Goal: Transaction & Acquisition: Obtain resource

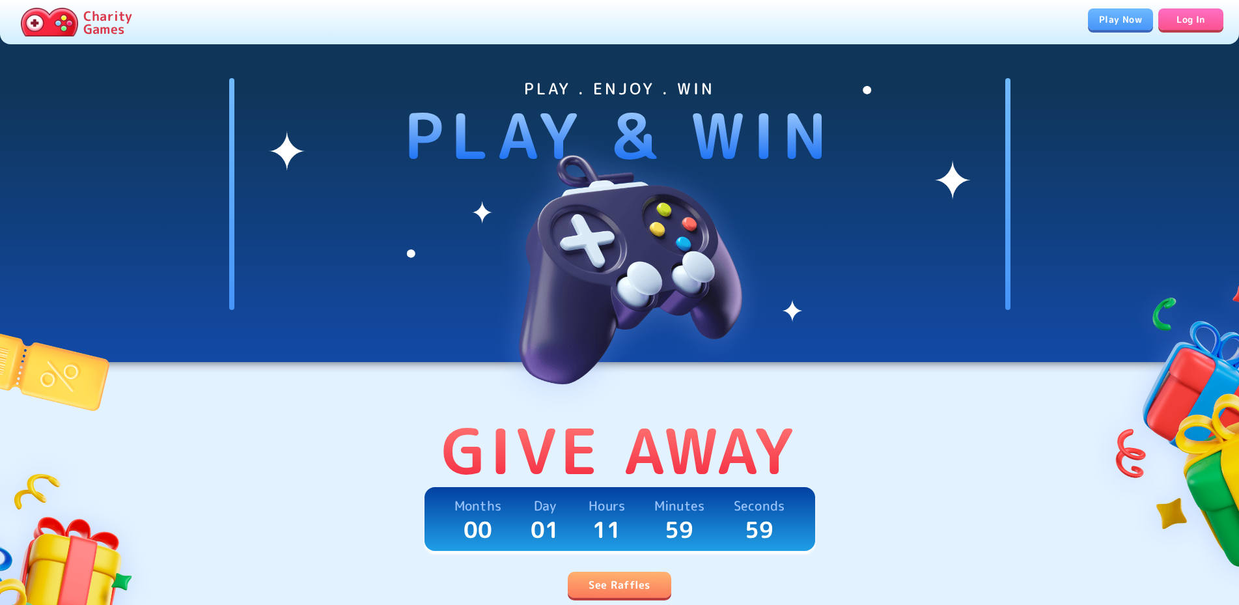
scroll to position [266, 0]
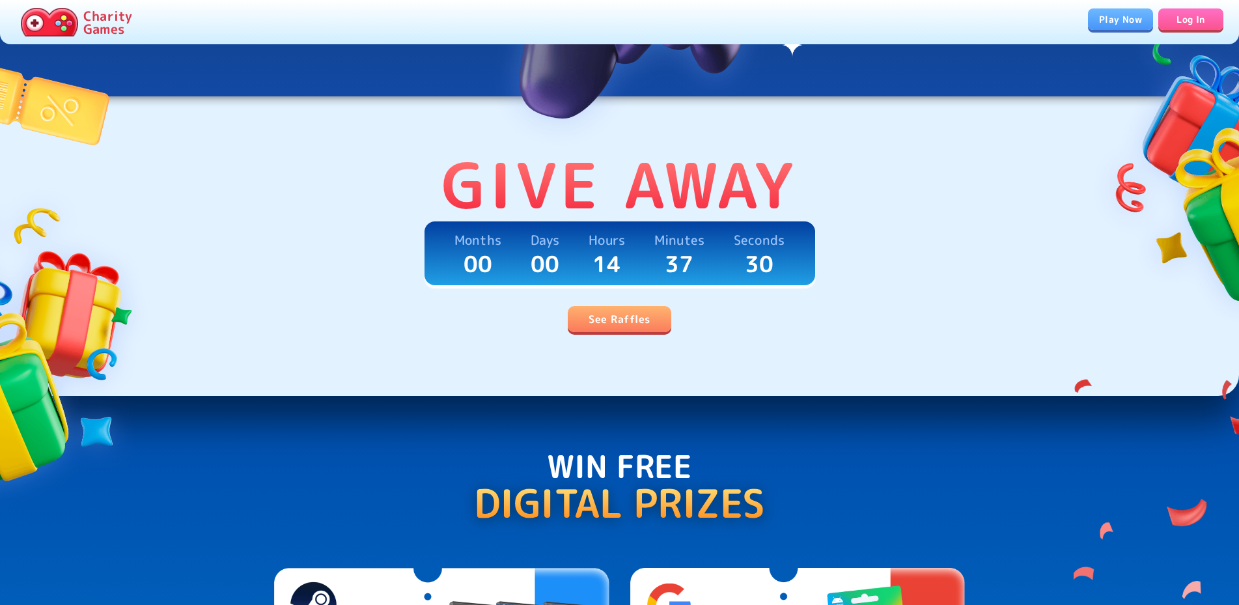
click at [635, 325] on link "See Raffles" at bounding box center [619, 319] width 103 height 26
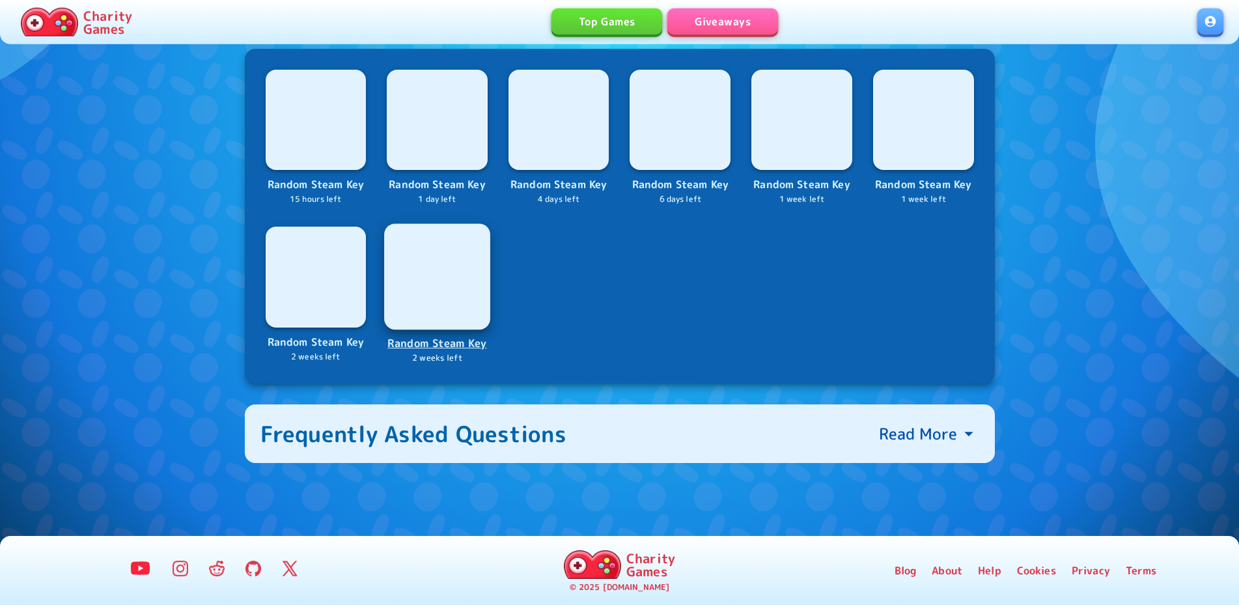
scroll to position [529, 0]
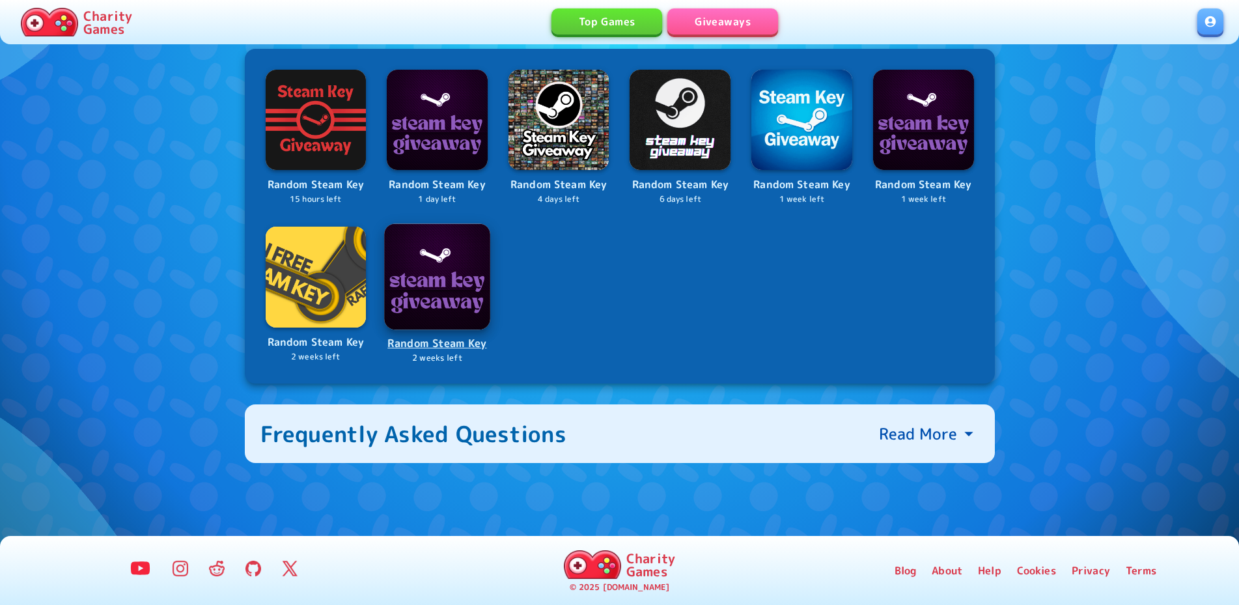
click at [448, 344] on p "Random Steam Key" at bounding box center [437, 344] width 104 height 18
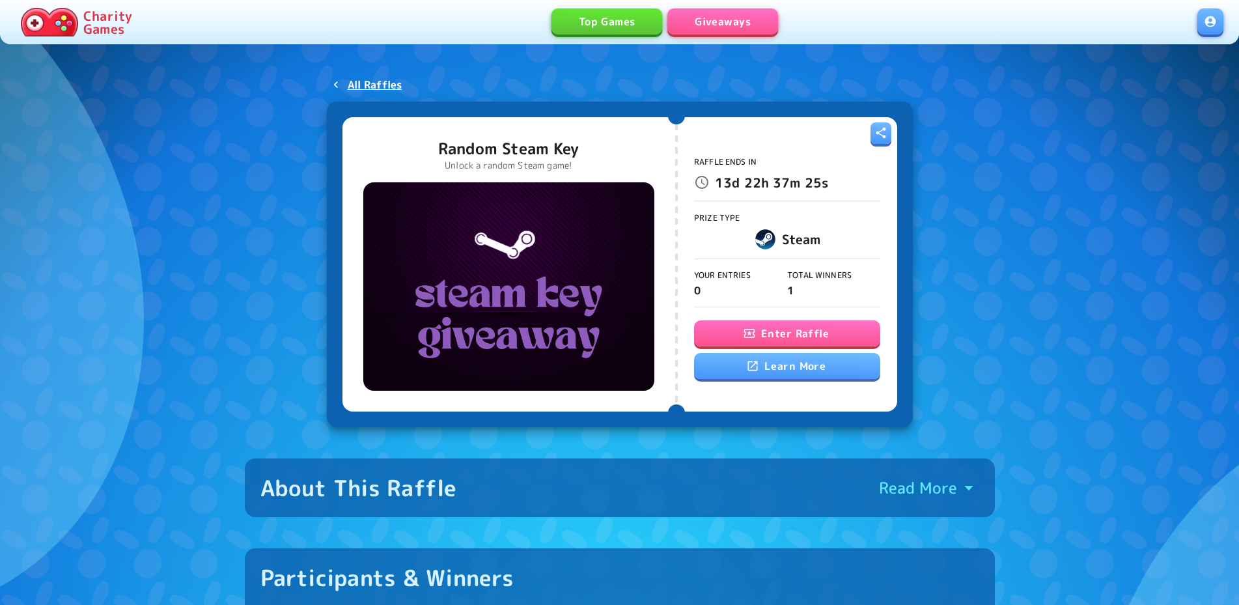
click at [779, 335] on button "Enter Raffle" at bounding box center [787, 333] width 186 height 26
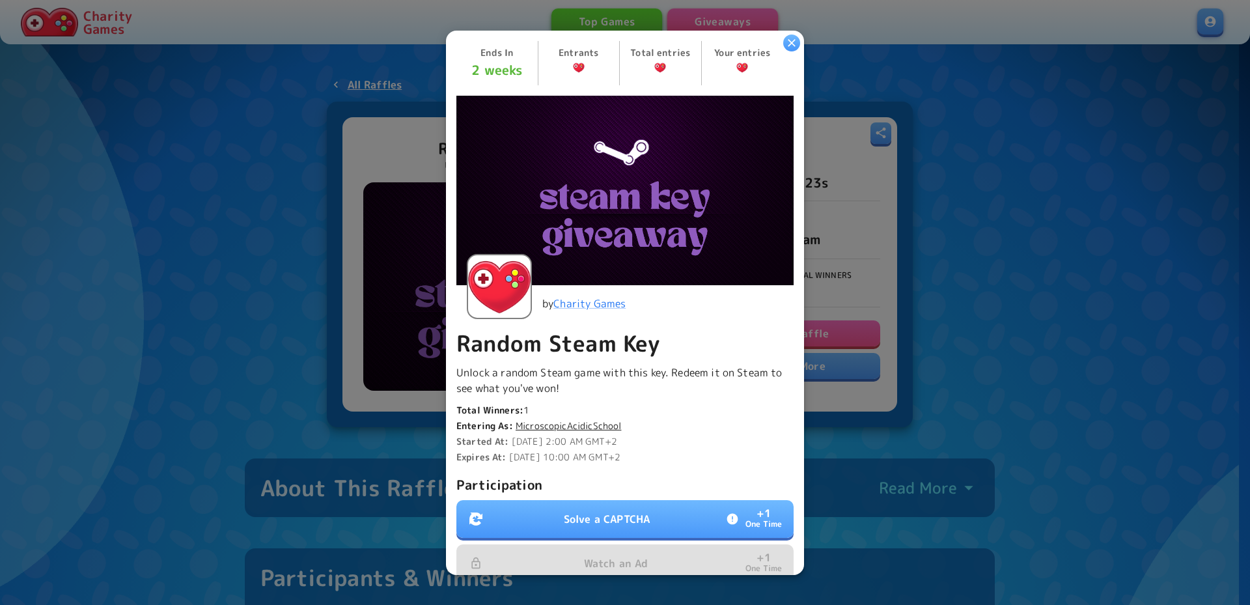
scroll to position [199, 0]
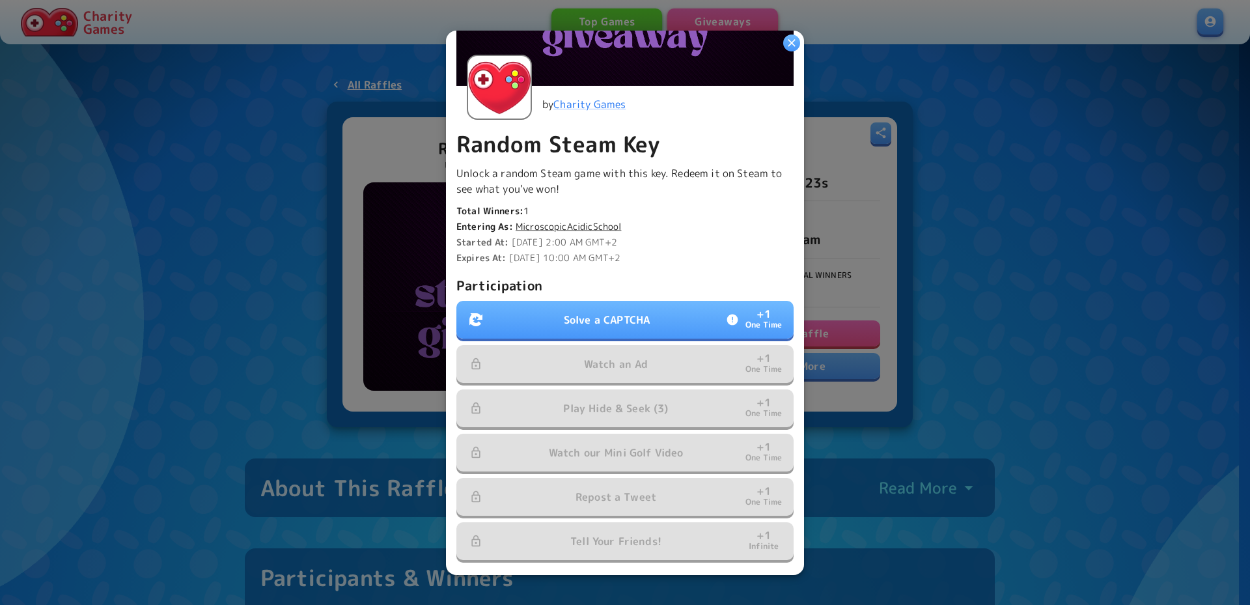
click at [651, 301] on button "Solve a CAPTCHA + 1 One Time" at bounding box center [624, 320] width 337 height 38
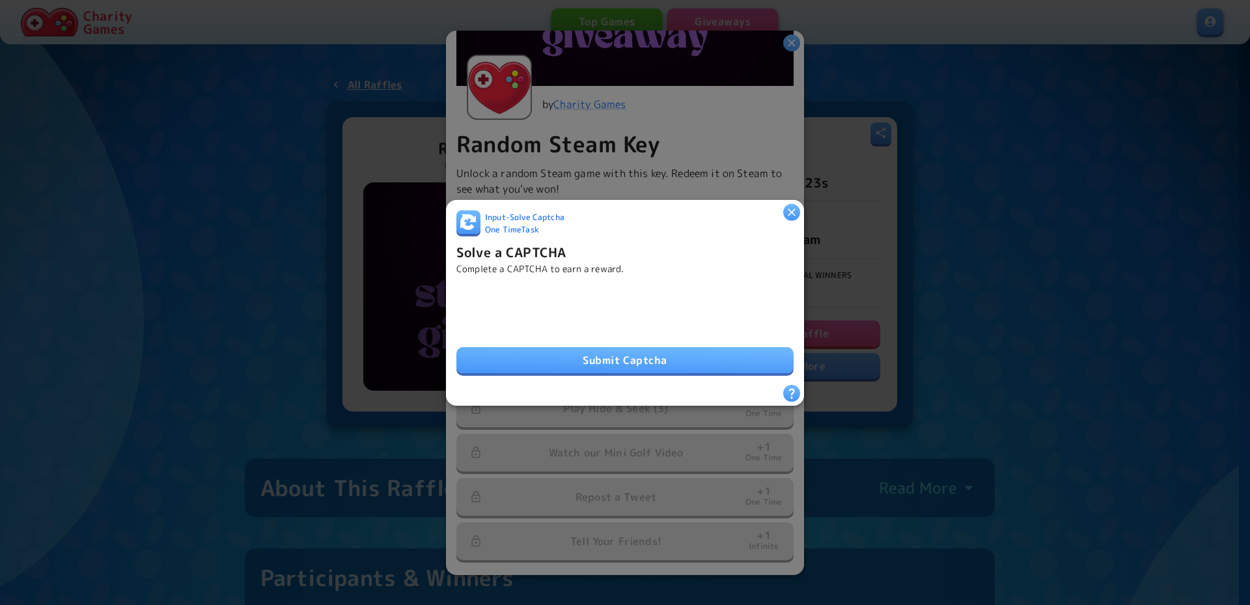
click at [637, 355] on button "Submit Captcha" at bounding box center [624, 360] width 337 height 26
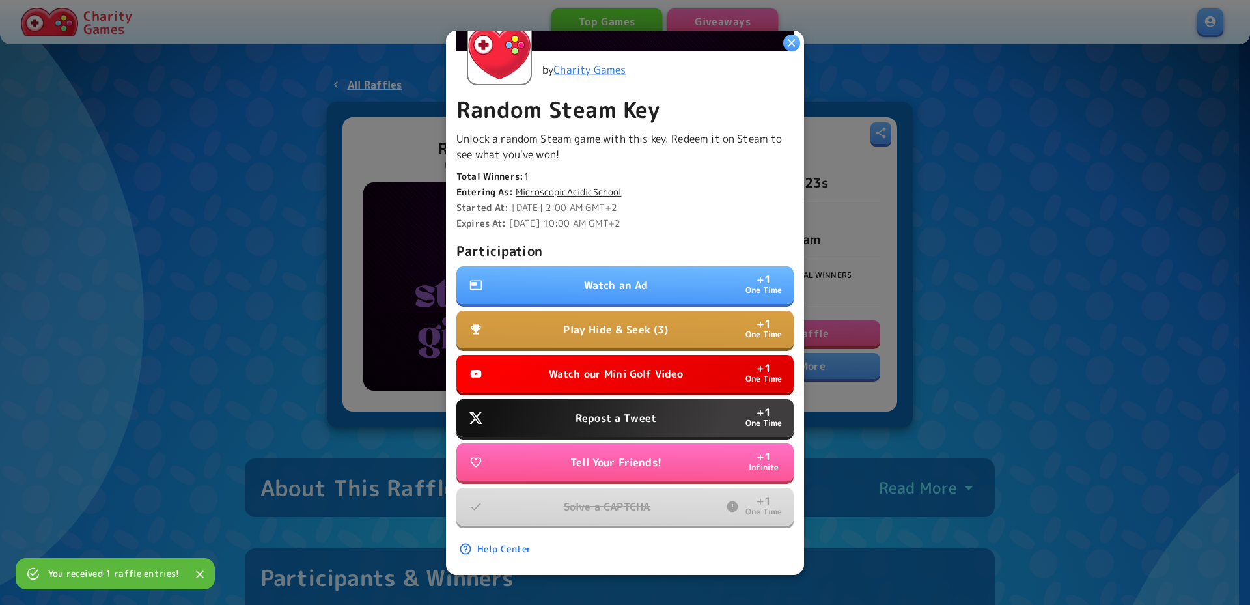
scroll to position [240, 0]
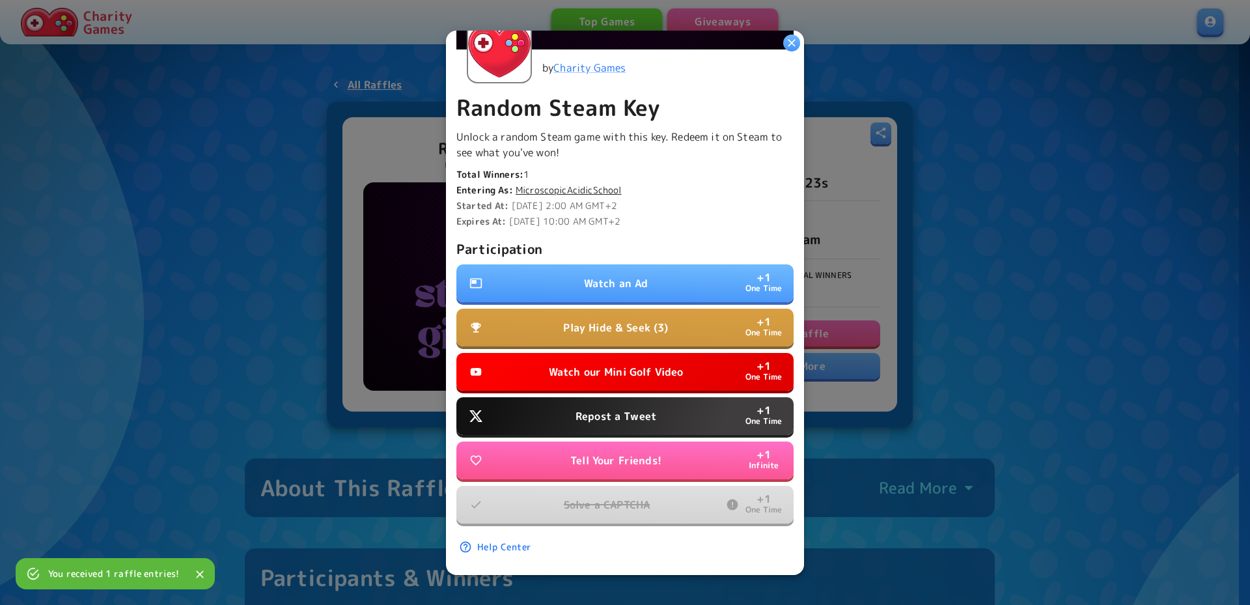
click at [641, 408] on p "Repost a Tweet" at bounding box center [616, 416] width 81 height 16
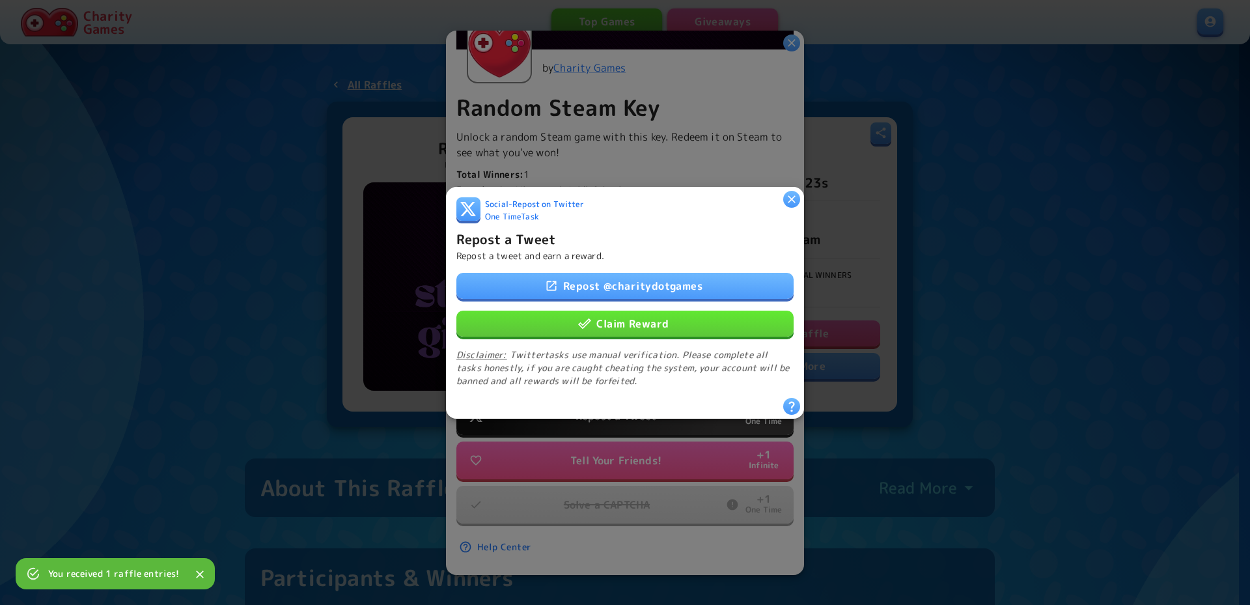
click at [658, 333] on div "Repost @ charitydotgames Claim Reward Disclaimer: Twitter tasks use manual veri…" at bounding box center [624, 329] width 337 height 115
click at [656, 322] on button "Claim Reward" at bounding box center [624, 323] width 337 height 26
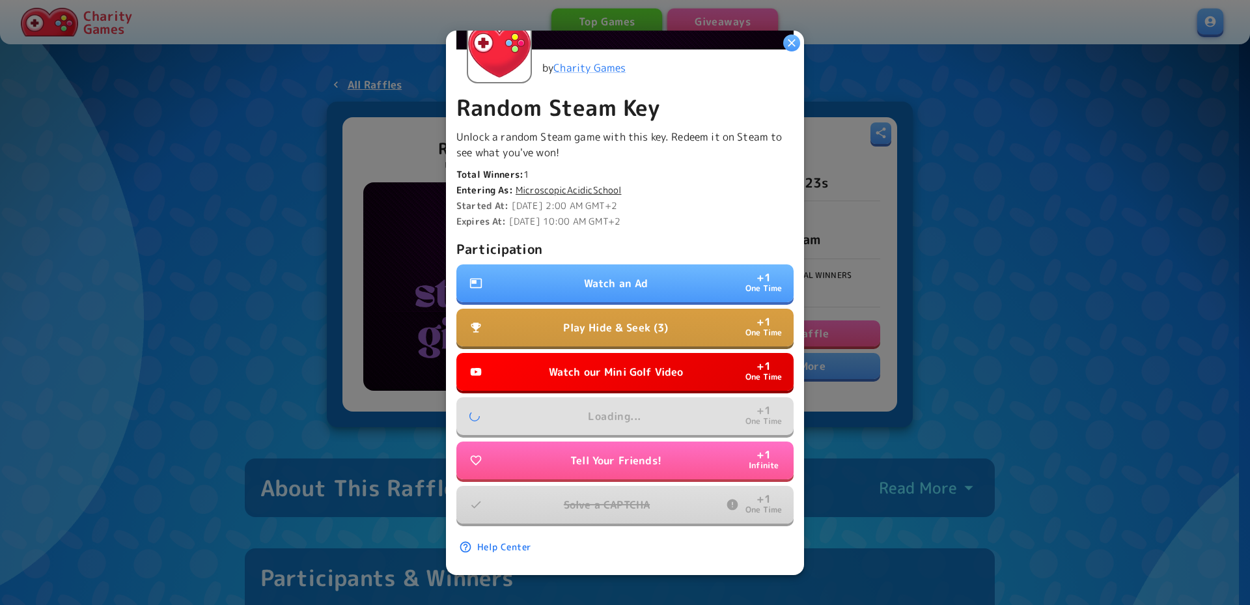
click at [639, 364] on p "Watch our Mini Golf Video" at bounding box center [616, 372] width 135 height 16
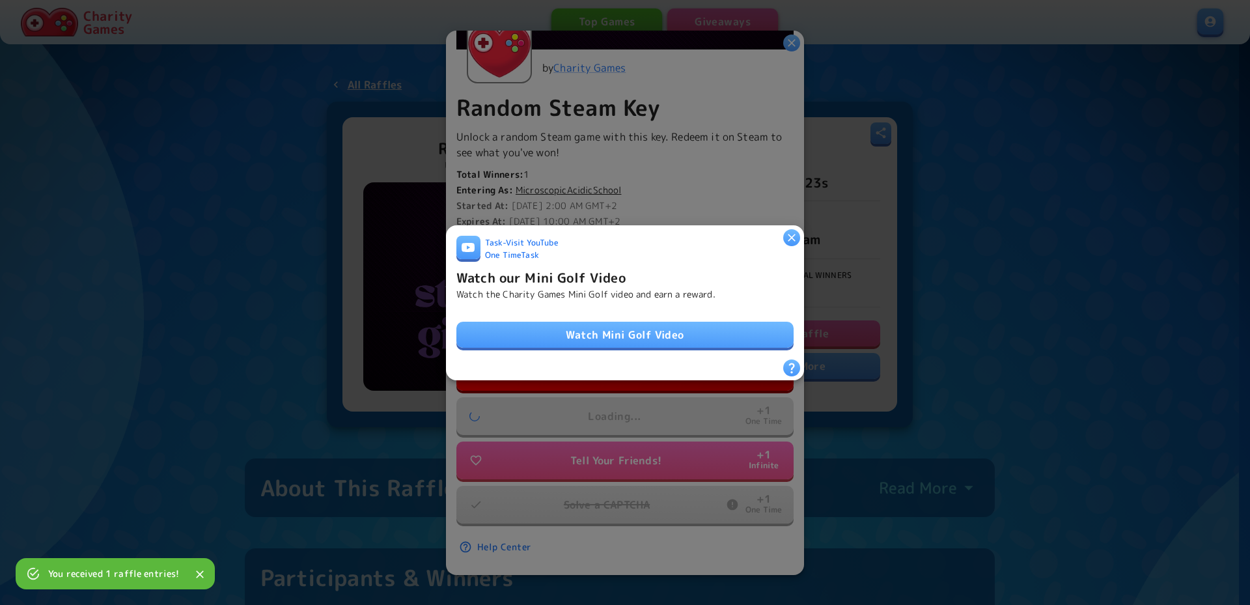
click at [647, 333] on link "Watch Mini Golf Video" at bounding box center [624, 335] width 337 height 26
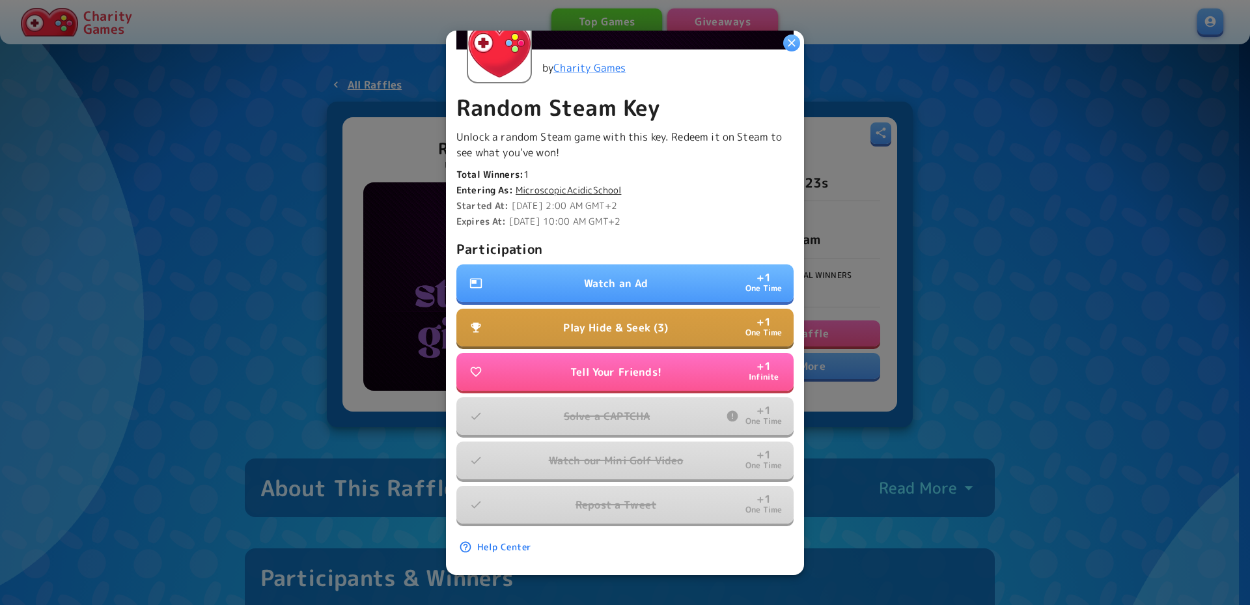
click at [662, 321] on p "Play Hide & Seek (3)" at bounding box center [615, 328] width 105 height 16
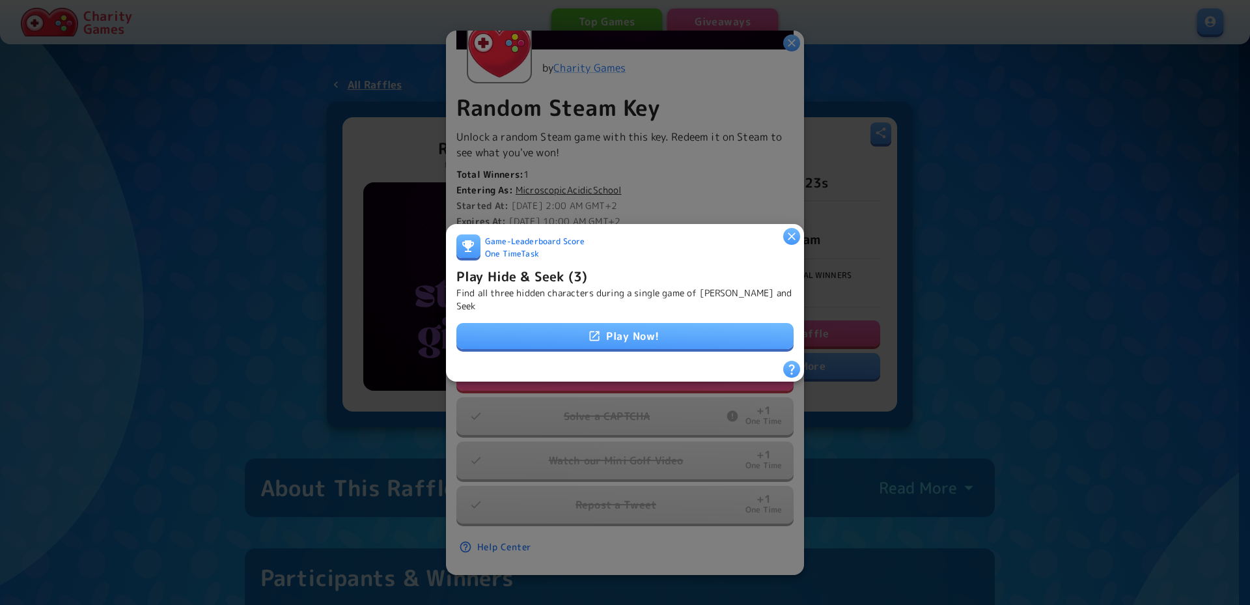
click at [662, 323] on link "Play Now!" at bounding box center [624, 336] width 337 height 26
click at [781, 239] on div "Game - Leaderboard Score One Time Task" at bounding box center [624, 249] width 337 height 31
drag, startPoint x: 794, startPoint y: 237, endPoint x: 805, endPoint y: 240, distance: 10.9
click at [794, 237] on icon "button" at bounding box center [791, 235] width 13 height 13
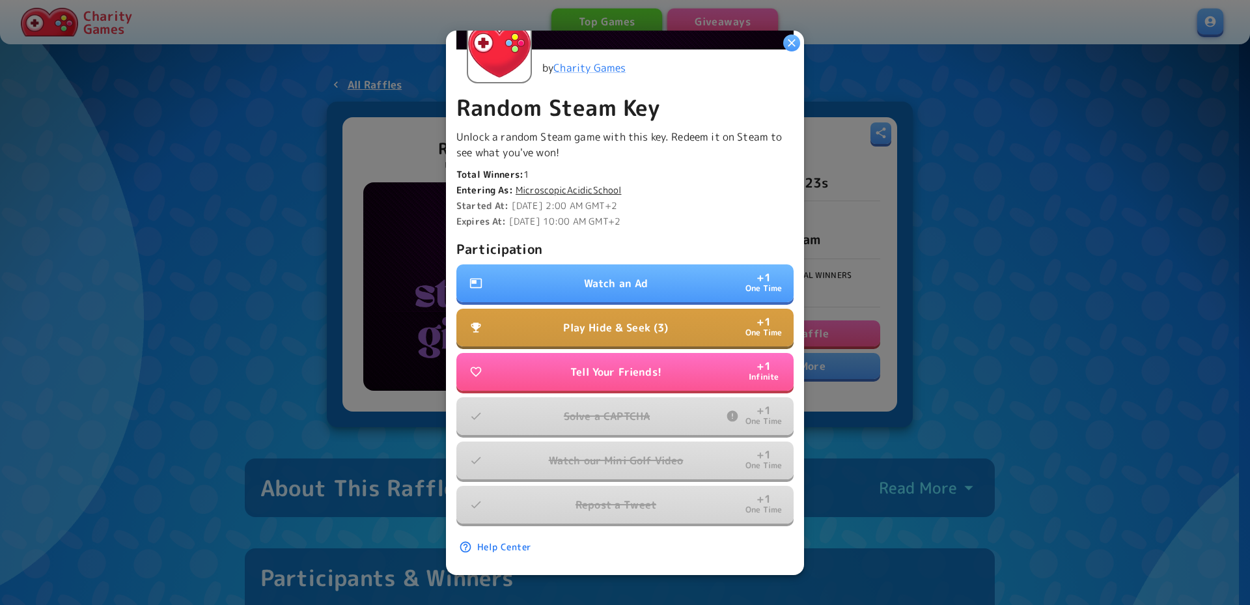
click at [1020, 262] on div at bounding box center [625, 302] width 1250 height 605
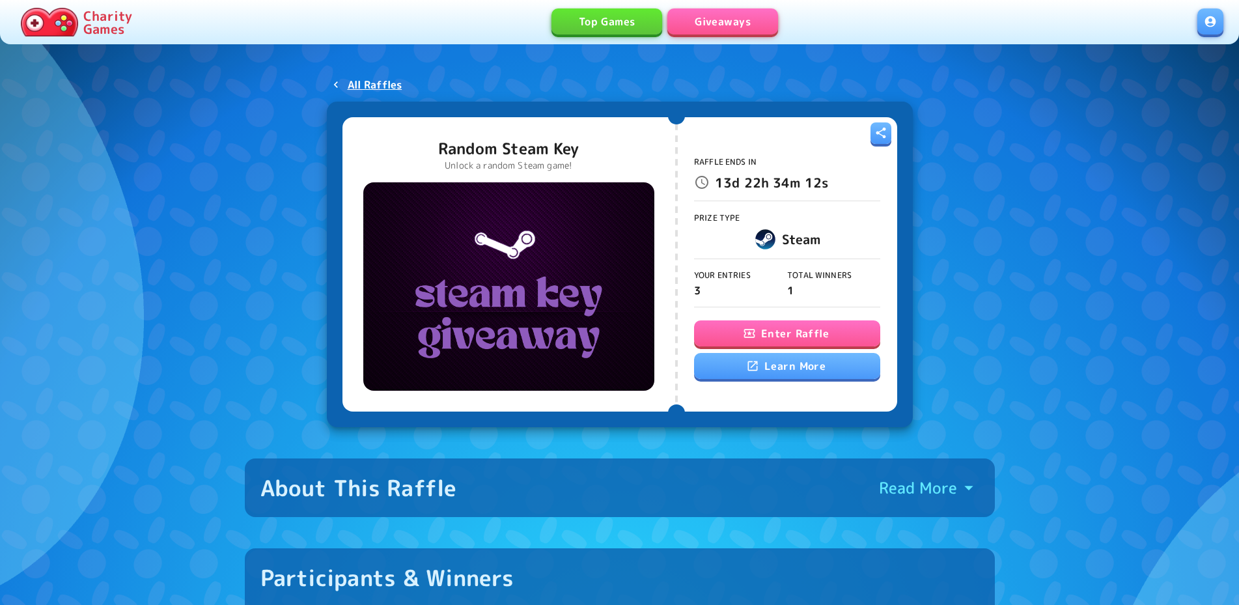
click at [787, 324] on button "Enter Raffle" at bounding box center [787, 333] width 186 height 26
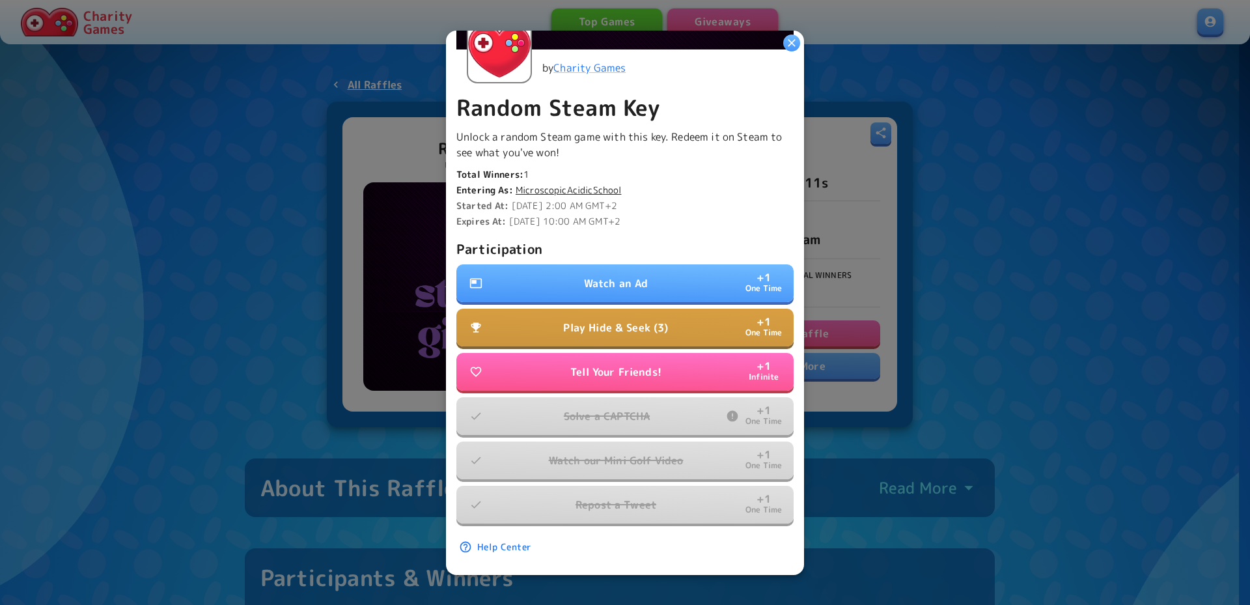
click at [635, 322] on p "Play Hide & Seek (3)" at bounding box center [615, 328] width 105 height 16
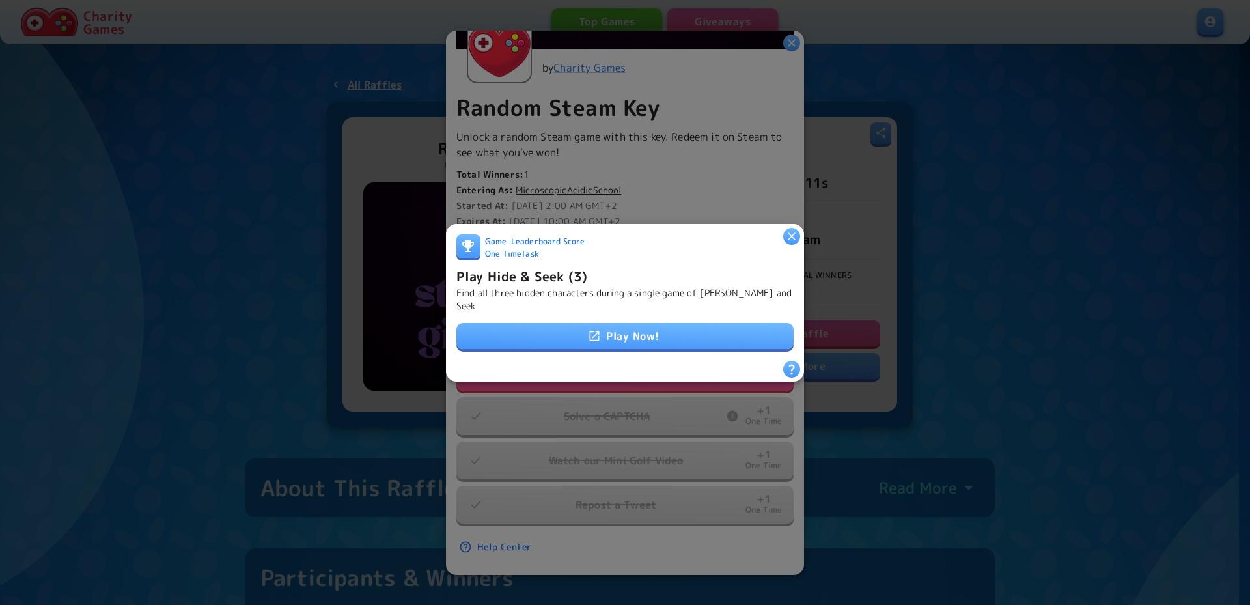
click at [635, 331] on link "Play Now!" at bounding box center [624, 336] width 337 height 26
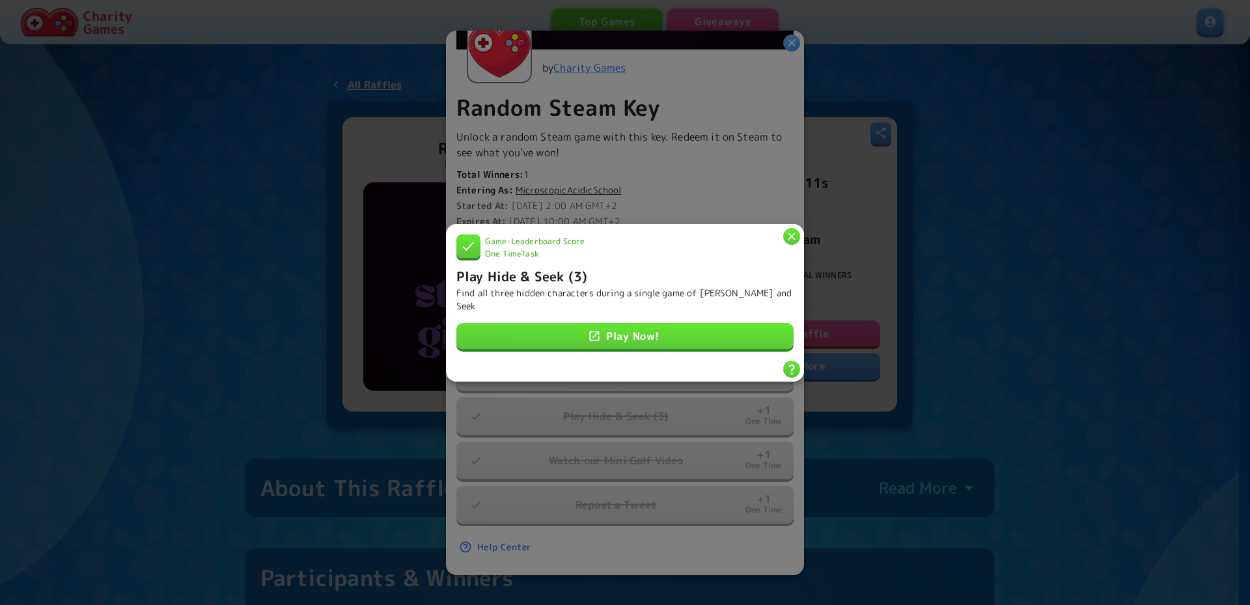
click at [784, 236] on button "button" at bounding box center [791, 235] width 17 height 17
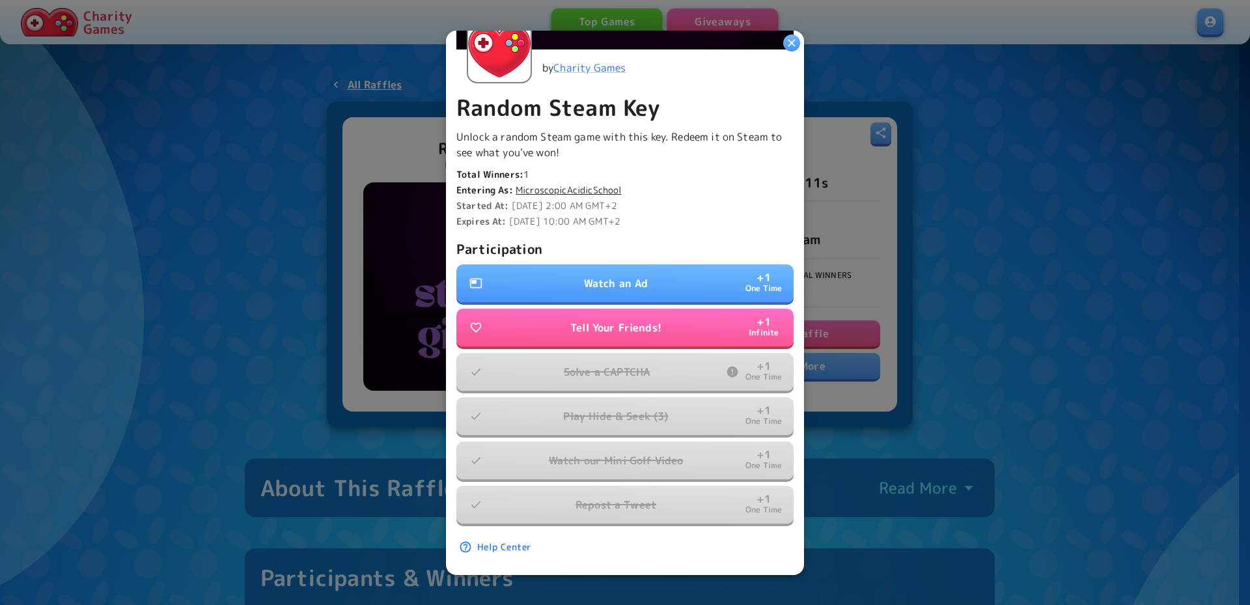
click at [686, 269] on button "Watch an Ad + 1 One Time" at bounding box center [624, 283] width 337 height 38
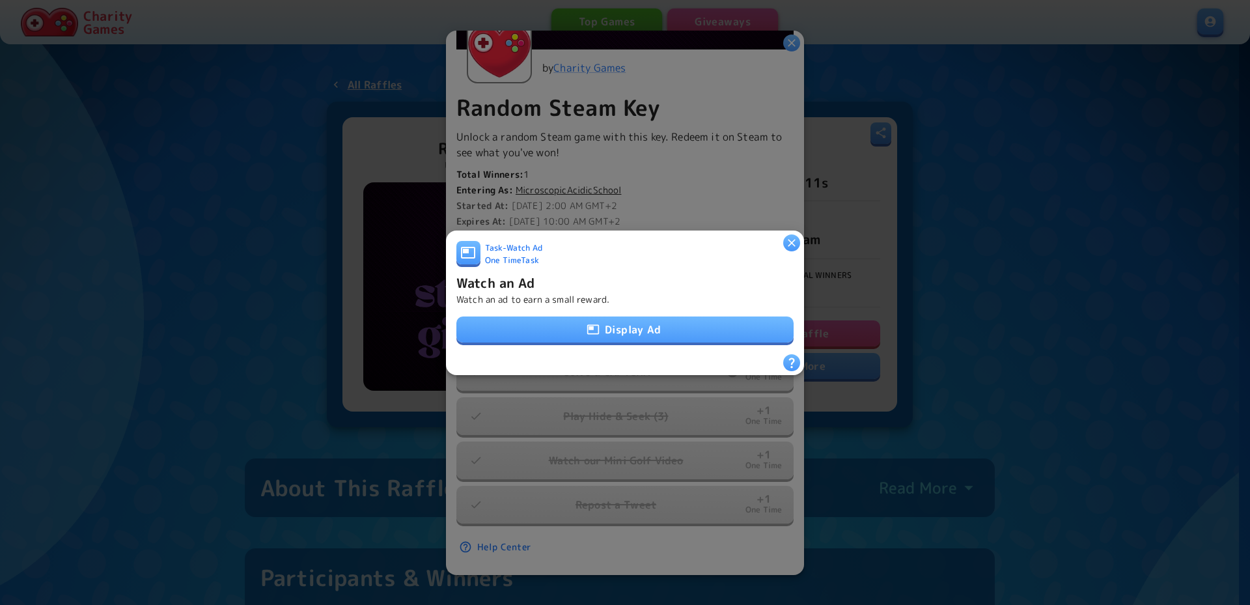
click at [658, 331] on button "Display Ad" at bounding box center [624, 329] width 337 height 26
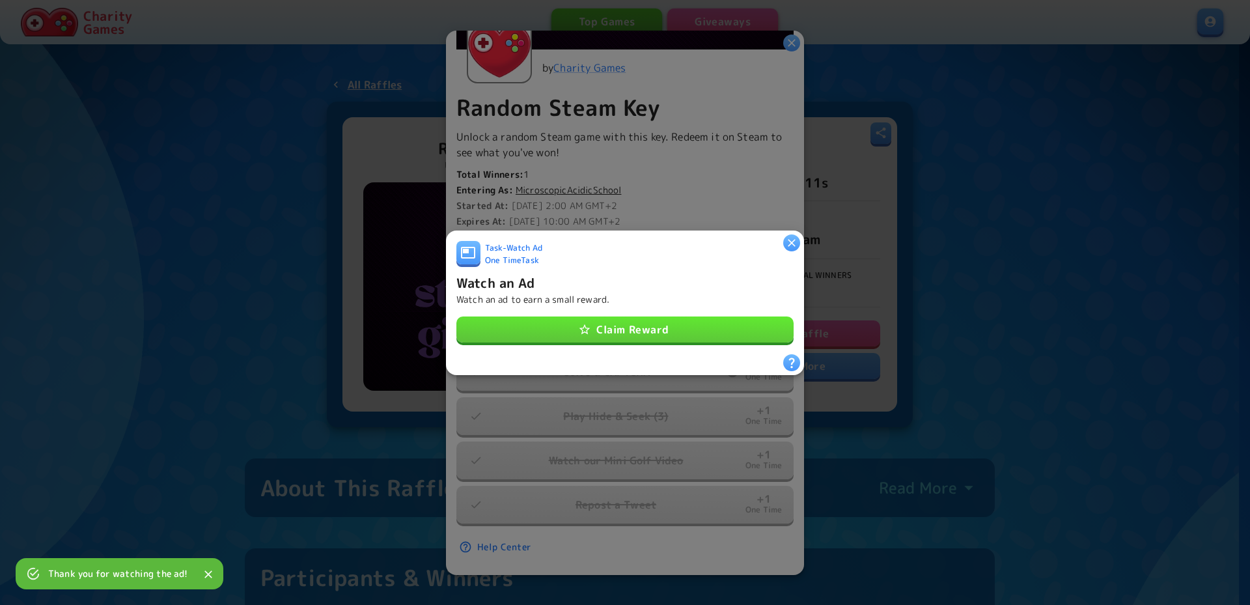
click at [680, 317] on button "Claim Reward" at bounding box center [624, 329] width 337 height 26
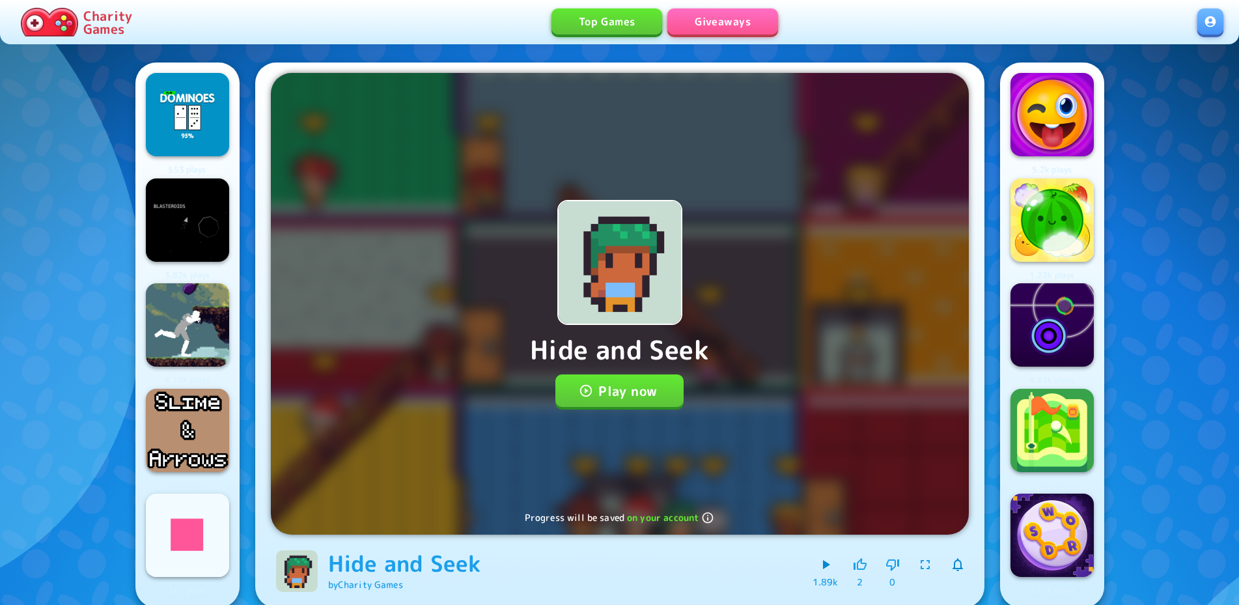
click at [637, 383] on button "Play now" at bounding box center [619, 390] width 128 height 33
click at [646, 380] on button "Play now" at bounding box center [619, 390] width 128 height 33
